Goal: Find specific page/section: Find specific page/section

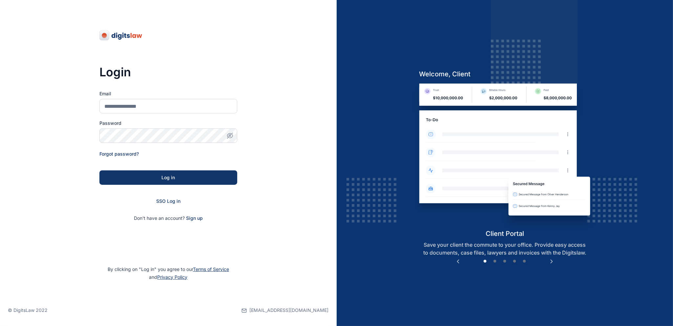
click at [170, 204] on div "SSO Log in" at bounding box center [168, 201] width 138 height 7
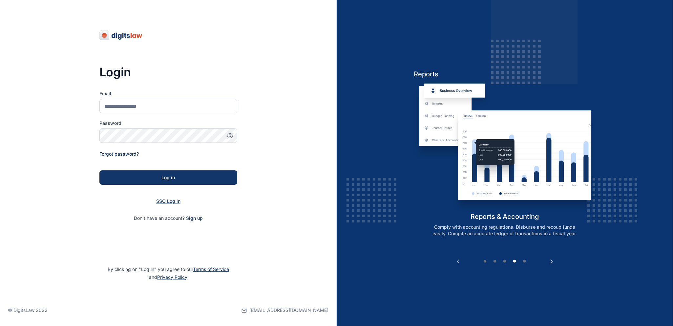
click at [170, 202] on span "SSO Log in" at bounding box center [168, 202] width 24 height 6
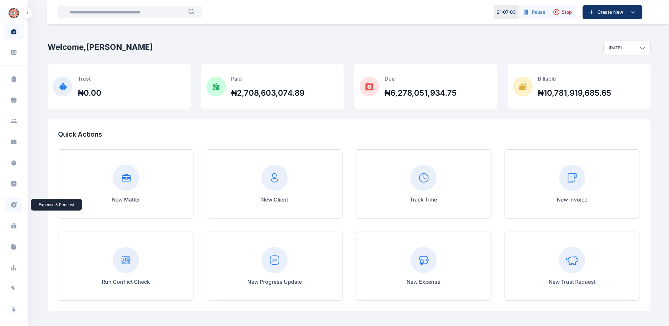
click at [14, 204] on icon at bounding box center [13, 205] width 7 height 7
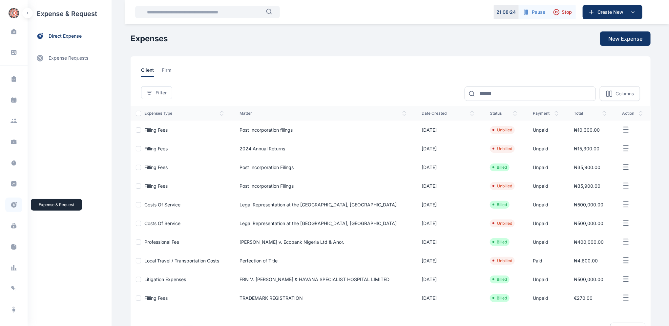
click at [13, 206] on icon at bounding box center [13, 205] width 7 height 7
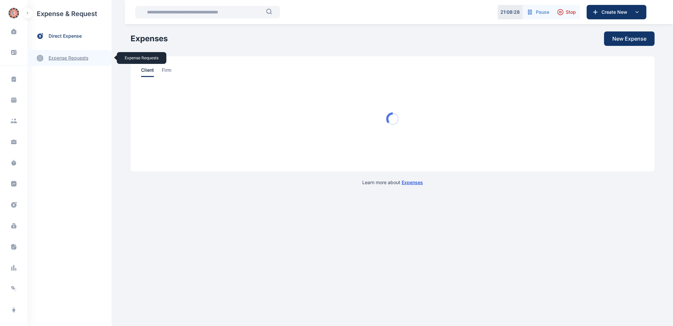
click at [72, 59] on link "expense requests expense requests" at bounding box center [70, 58] width 84 height 16
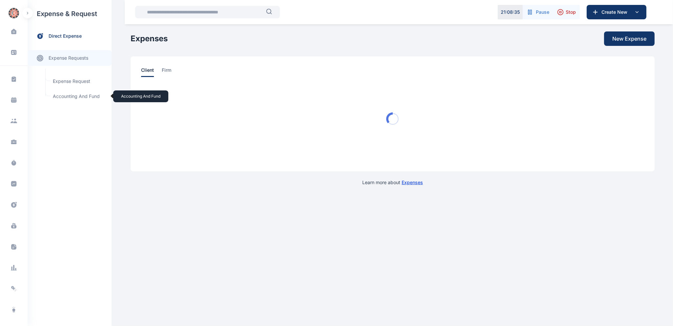
click at [71, 97] on span "Accounting and Fund Accounting and Fund" at bounding box center [78, 96] width 59 height 12
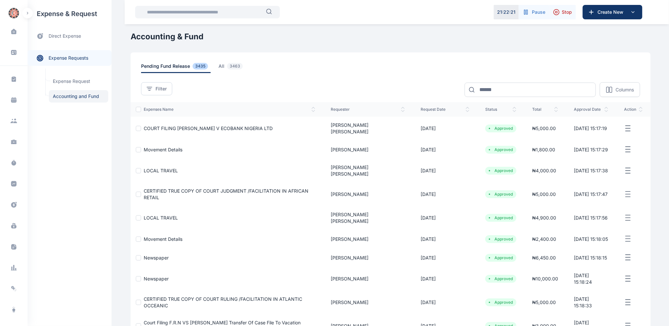
click at [413, 184] on td "04/08/2025" at bounding box center [445, 195] width 65 height 24
